Goal: Task Accomplishment & Management: Understand process/instructions

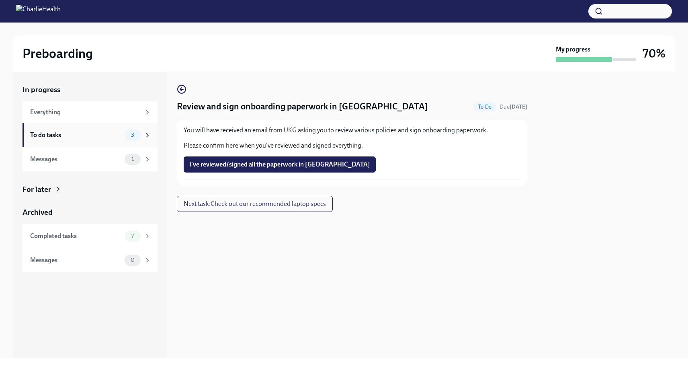
click at [58, 135] on div "To do tasks" at bounding box center [75, 135] width 91 height 9
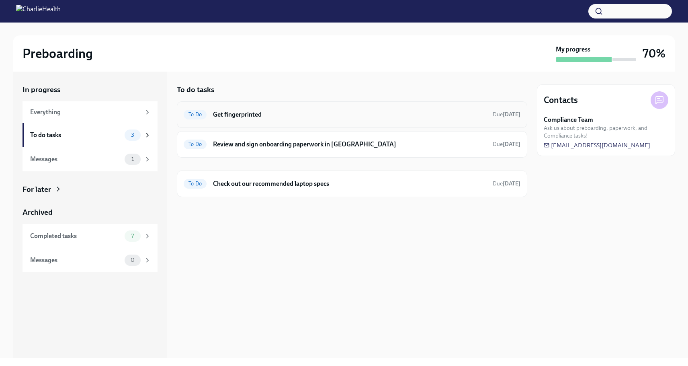
click at [274, 118] on h6 "Get fingerprinted" at bounding box center [349, 114] width 273 height 9
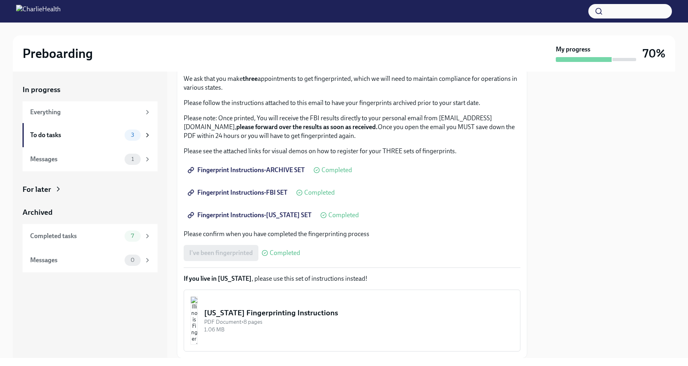
scroll to position [103, 0]
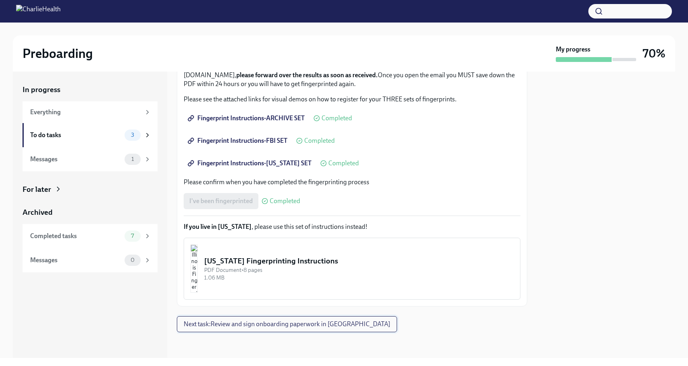
click at [291, 330] on button "Next task : Review and sign onboarding paperwork in [GEOGRAPHIC_DATA]" at bounding box center [287, 324] width 220 height 16
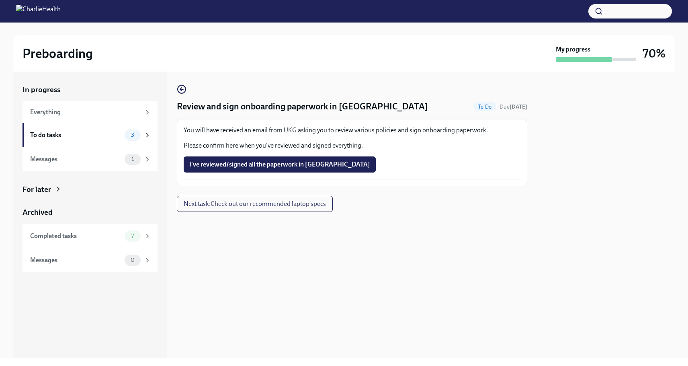
click at [201, 111] on h4 "Review and sign onboarding paperwork in [GEOGRAPHIC_DATA]" at bounding box center [302, 107] width 251 height 12
